Goal: Navigation & Orientation: Find specific page/section

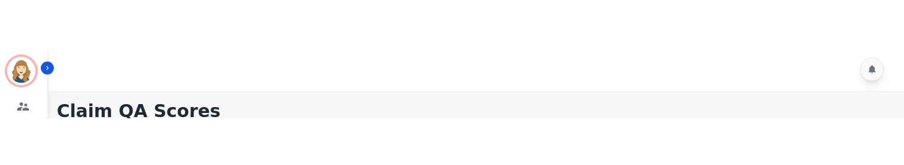
scroll to position [344, 0]
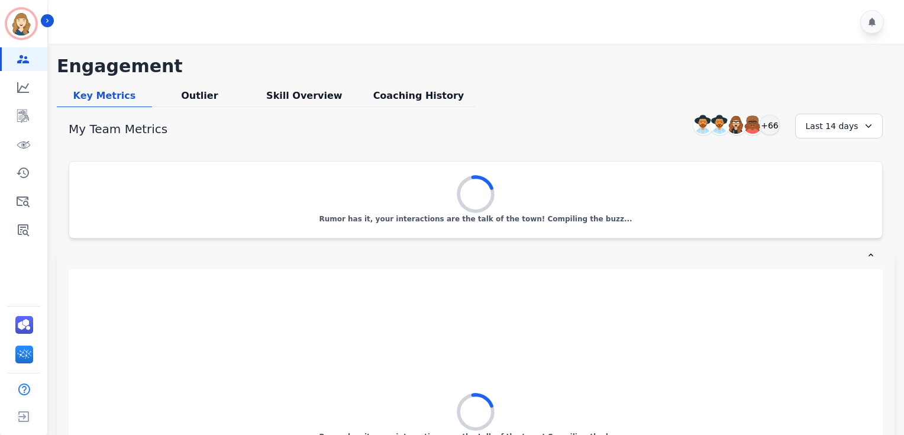
click at [402, 255] on div at bounding box center [472, 254] width 807 height 9
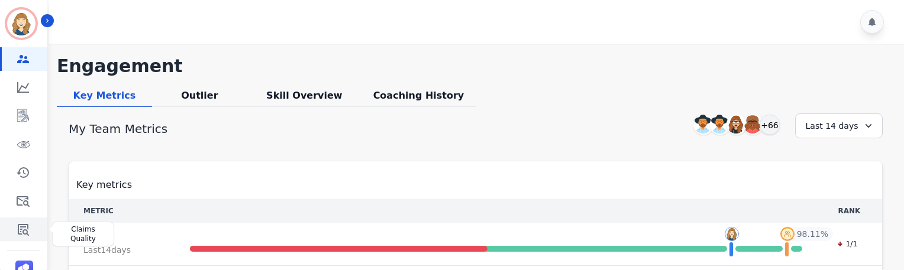
click at [32, 230] on link "Sidebar" at bounding box center [25, 230] width 46 height 24
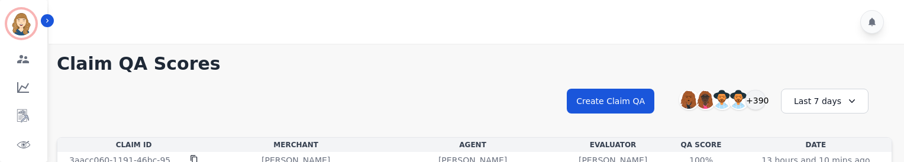
click at [802, 96] on div "Last 7 days" at bounding box center [825, 101] width 88 height 25
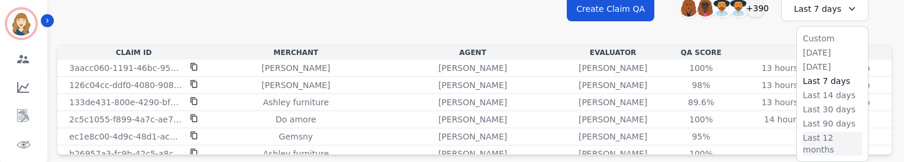
click at [824, 134] on li "Last 12 months" at bounding box center [832, 144] width 59 height 24
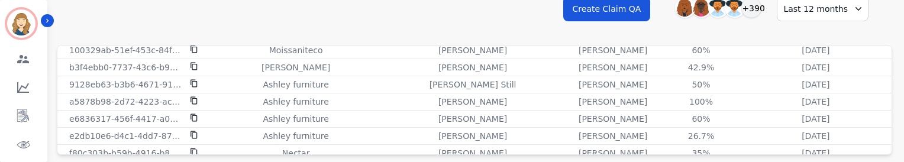
scroll to position [127, 0]
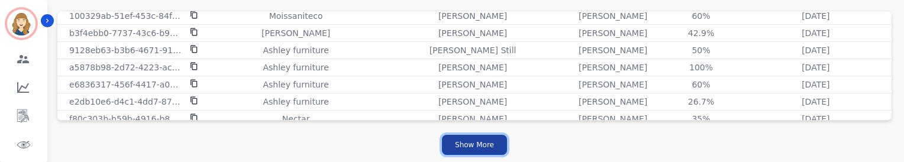
click at [468, 146] on button "Show More" at bounding box center [474, 145] width 65 height 20
click at [495, 147] on button "Show More" at bounding box center [474, 145] width 65 height 20
click at [488, 143] on button "Show More" at bounding box center [474, 145] width 65 height 20
click at [485, 140] on button "Show More" at bounding box center [474, 145] width 65 height 20
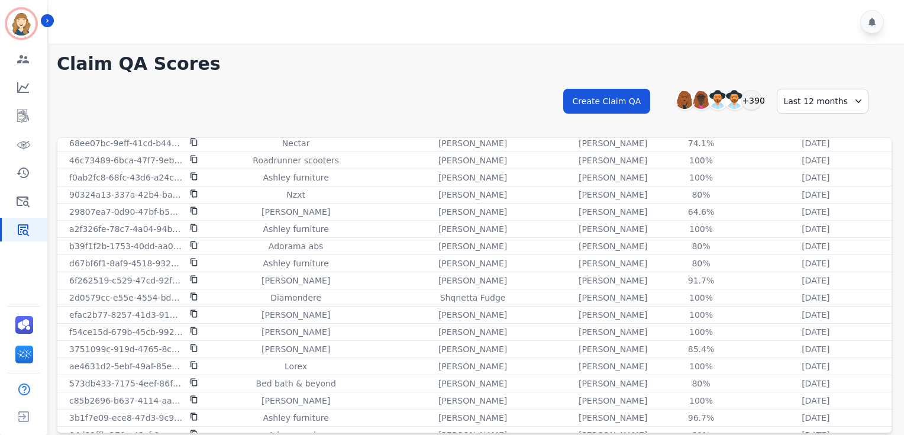
scroll to position [5, 0]
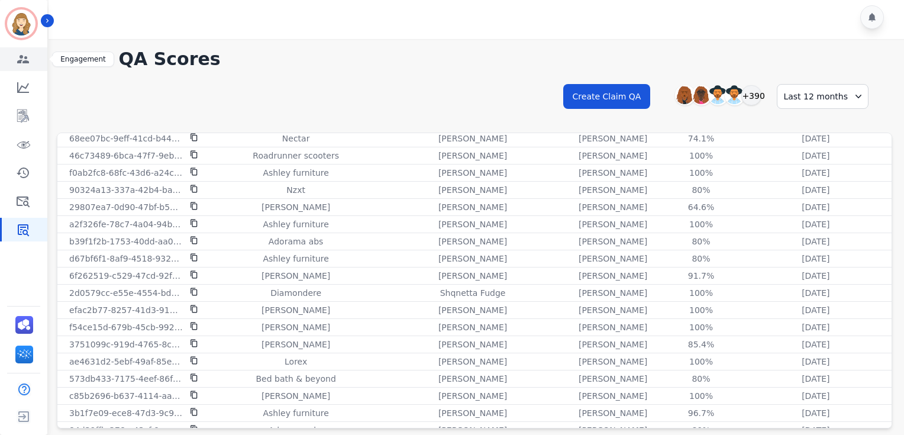
click at [17, 63] on icon "Sidebar" at bounding box center [23, 59] width 14 height 14
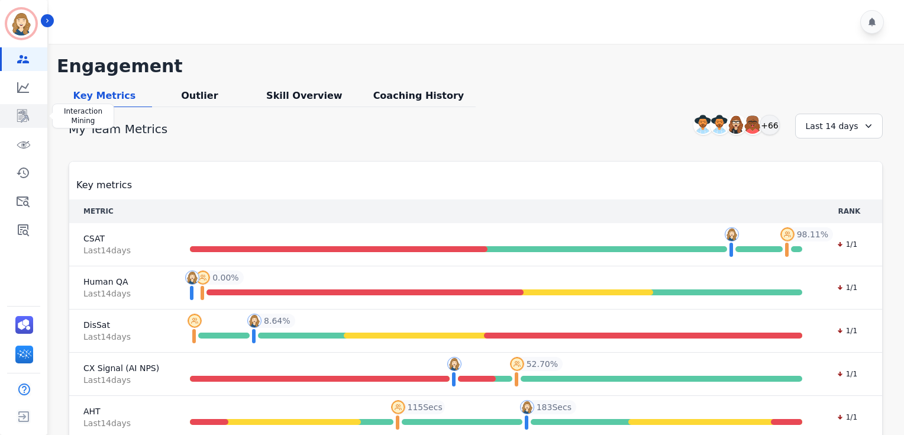
click at [21, 118] on icon "Sidebar" at bounding box center [23, 116] width 14 height 14
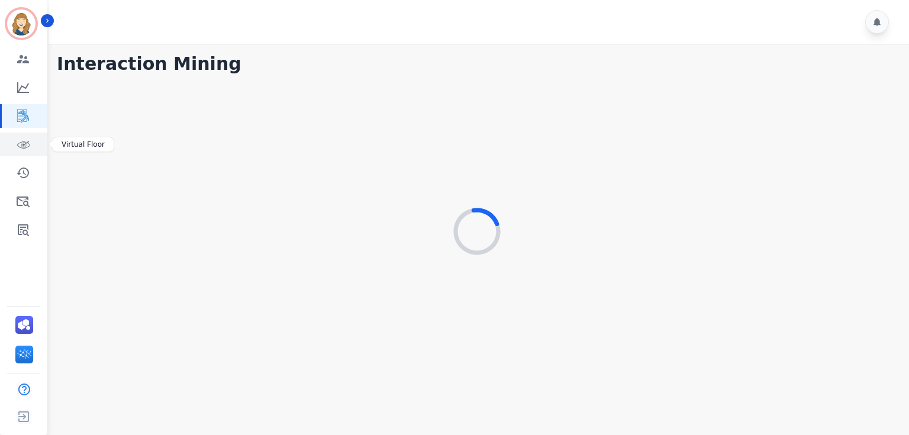
click at [22, 151] on icon "Sidebar" at bounding box center [23, 144] width 14 height 14
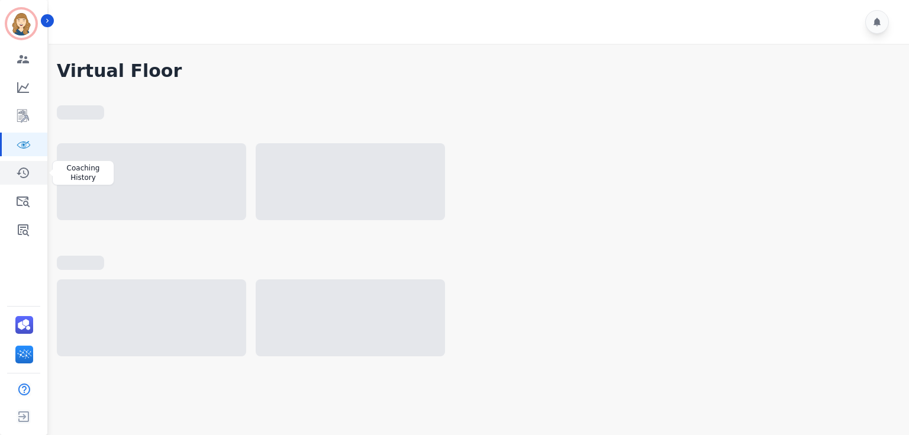
click at [24, 168] on icon "Sidebar" at bounding box center [23, 172] width 12 height 11
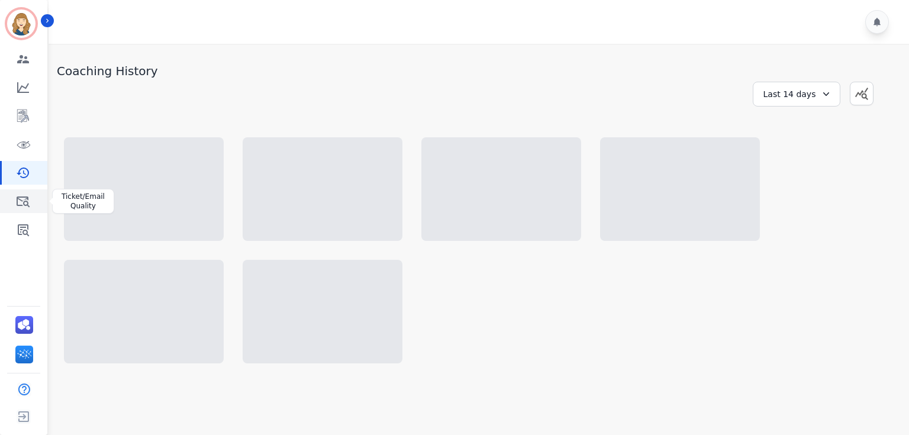
click at [21, 198] on icon "Sidebar" at bounding box center [23, 201] width 14 height 14
